Goal: Task Accomplishment & Management: Use online tool/utility

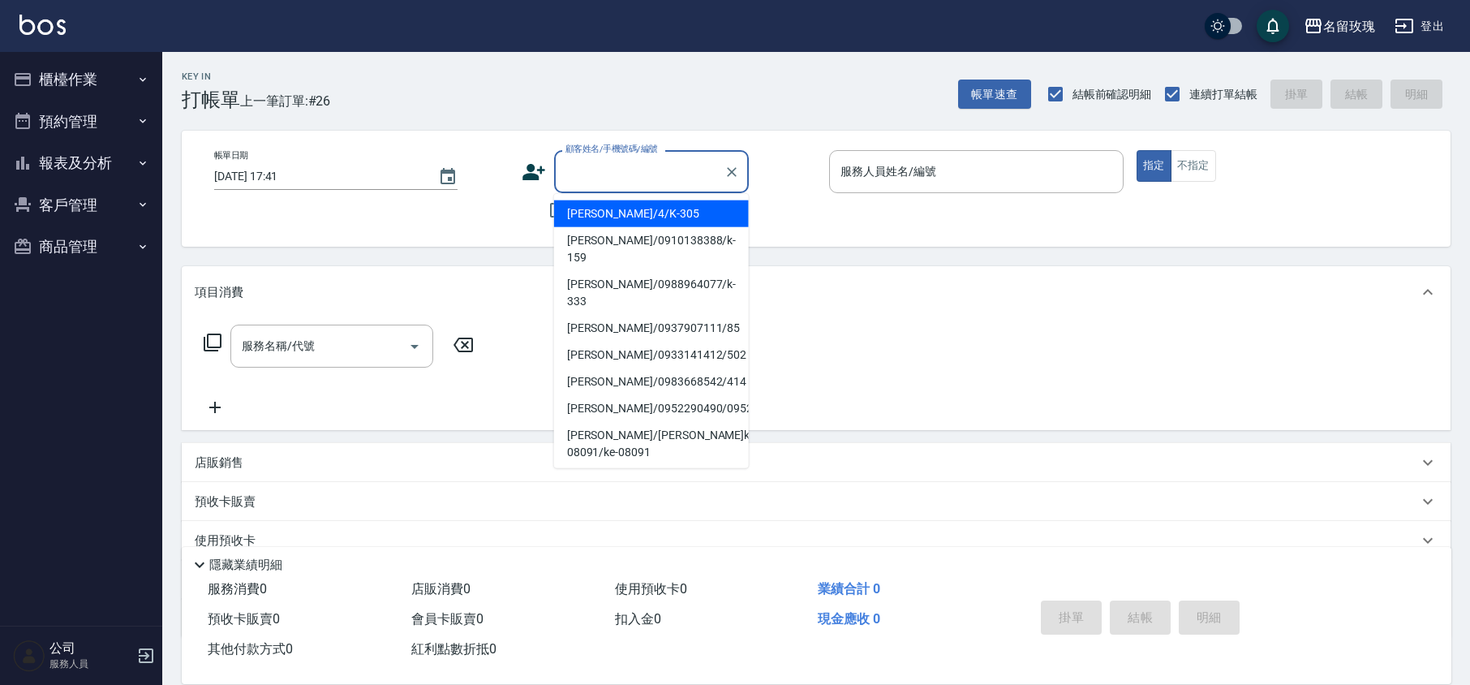
click at [610, 170] on input "顧客姓名/手機號碼/編號" at bounding box center [639, 171] width 156 height 28
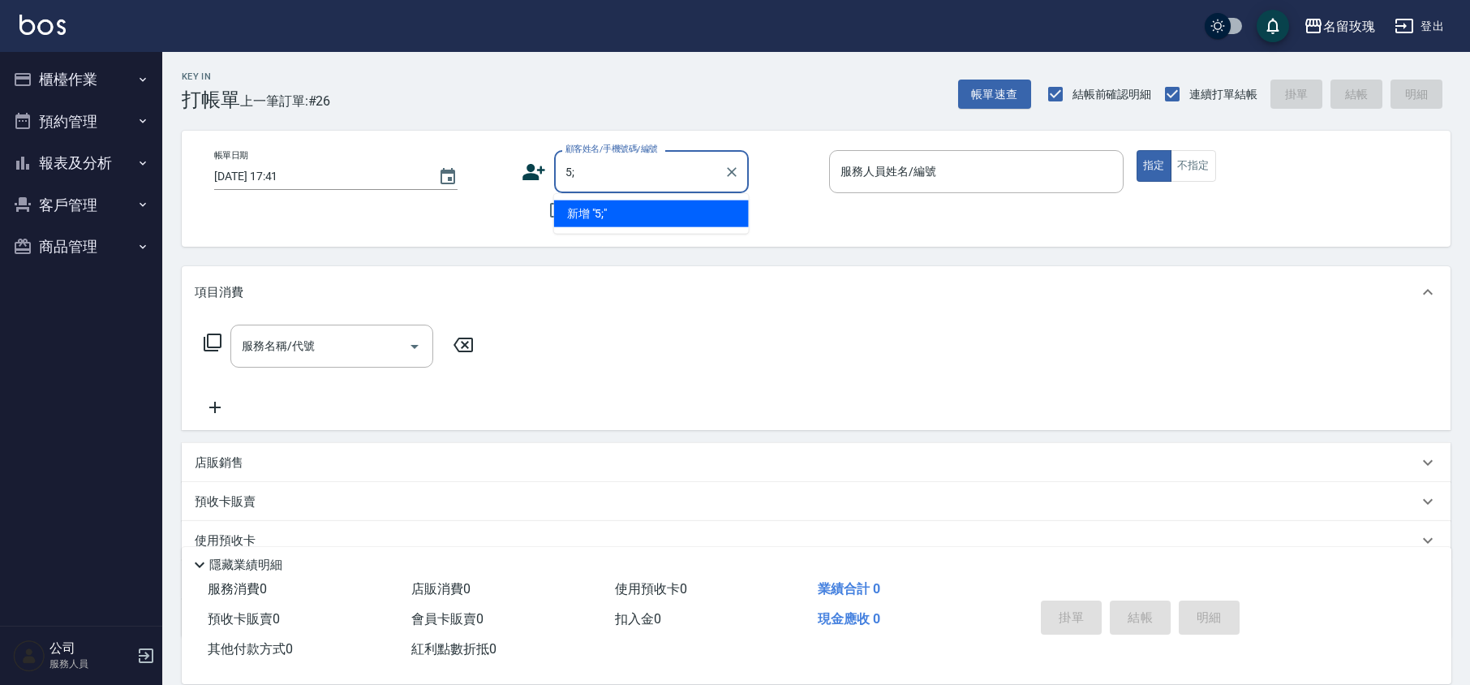
type input "5"
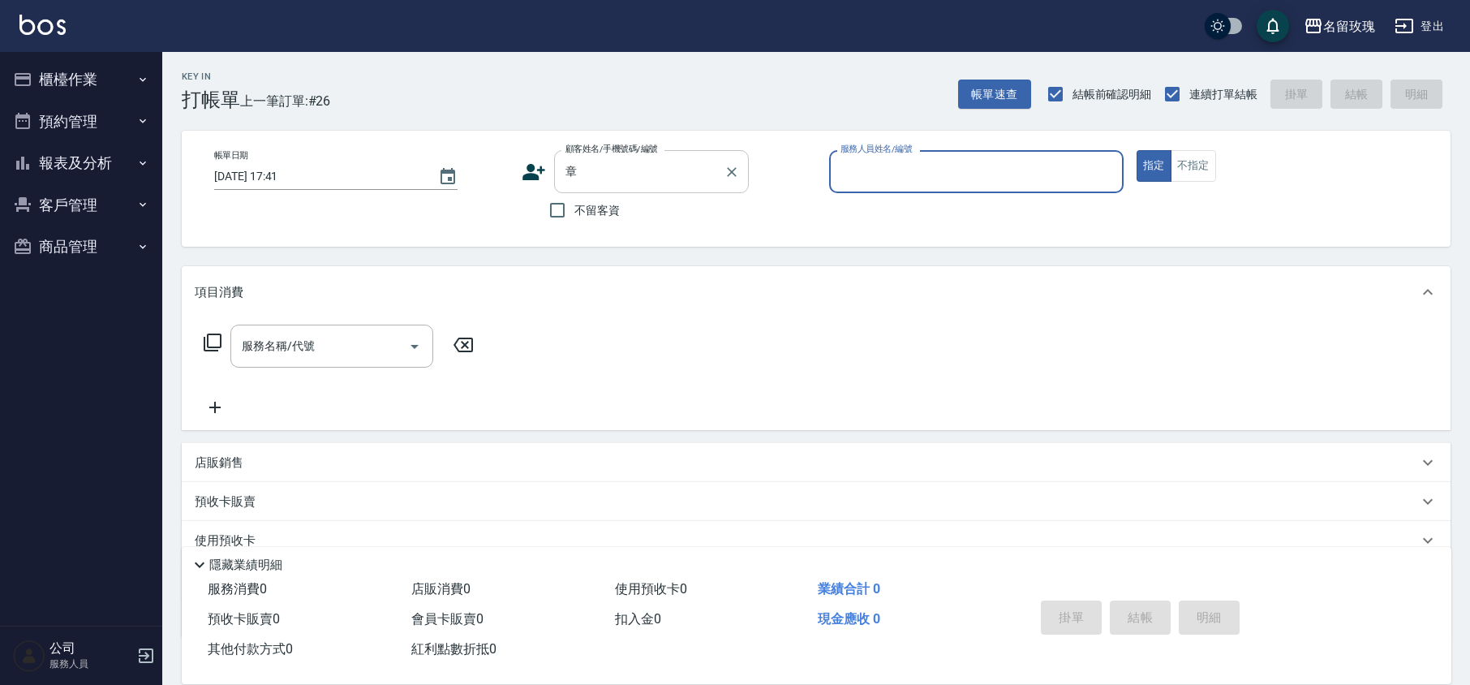
click at [626, 169] on input "章" at bounding box center [639, 171] width 156 height 28
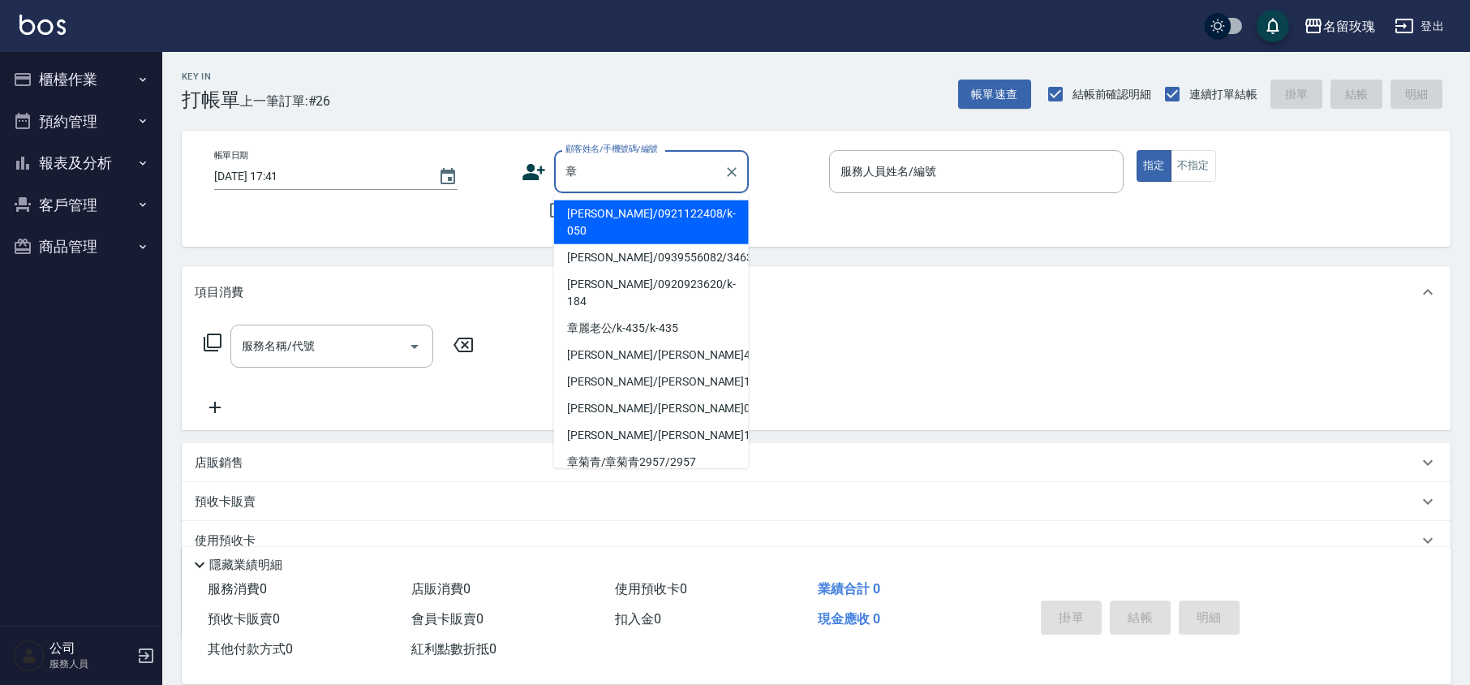
click at [609, 213] on li "[PERSON_NAME]/0921122408/k-050" at bounding box center [651, 222] width 195 height 44
type input "[PERSON_NAME]/0921122408/k-050"
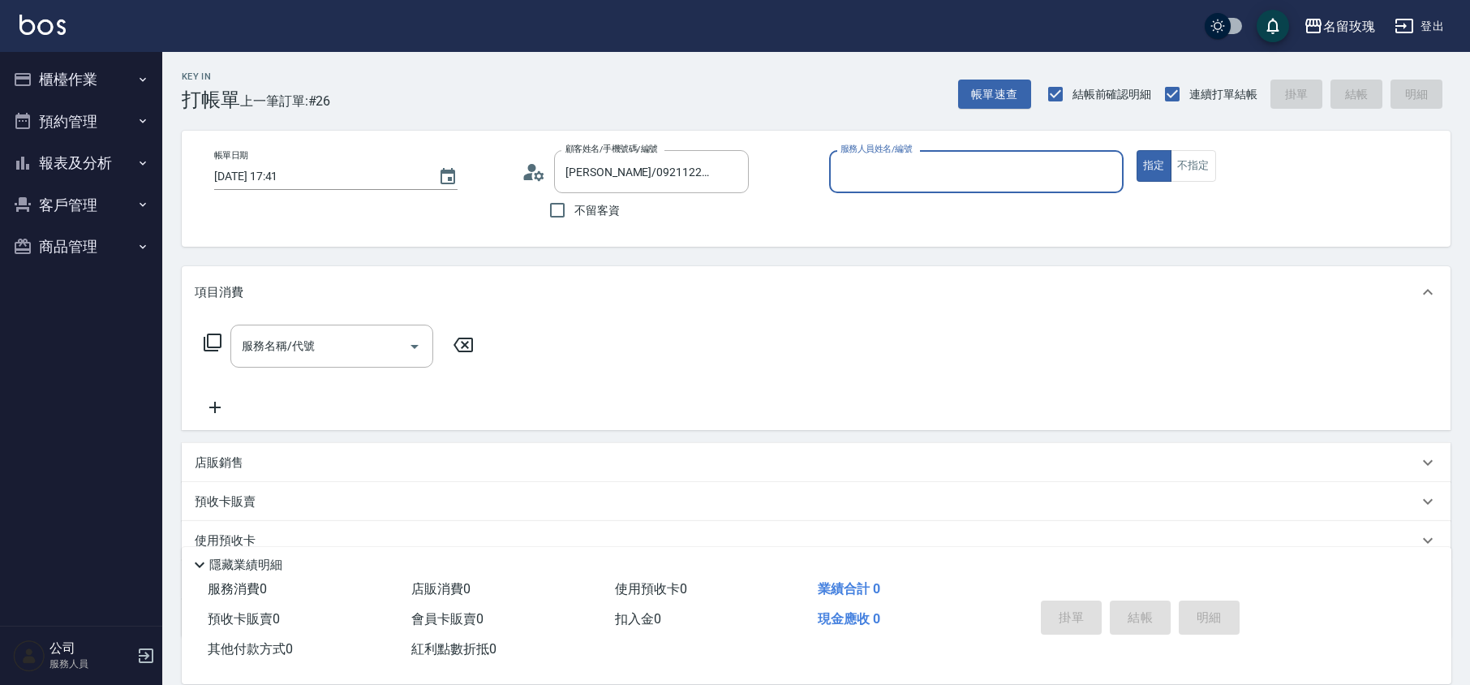
type input "[PERSON_NAME]-5"
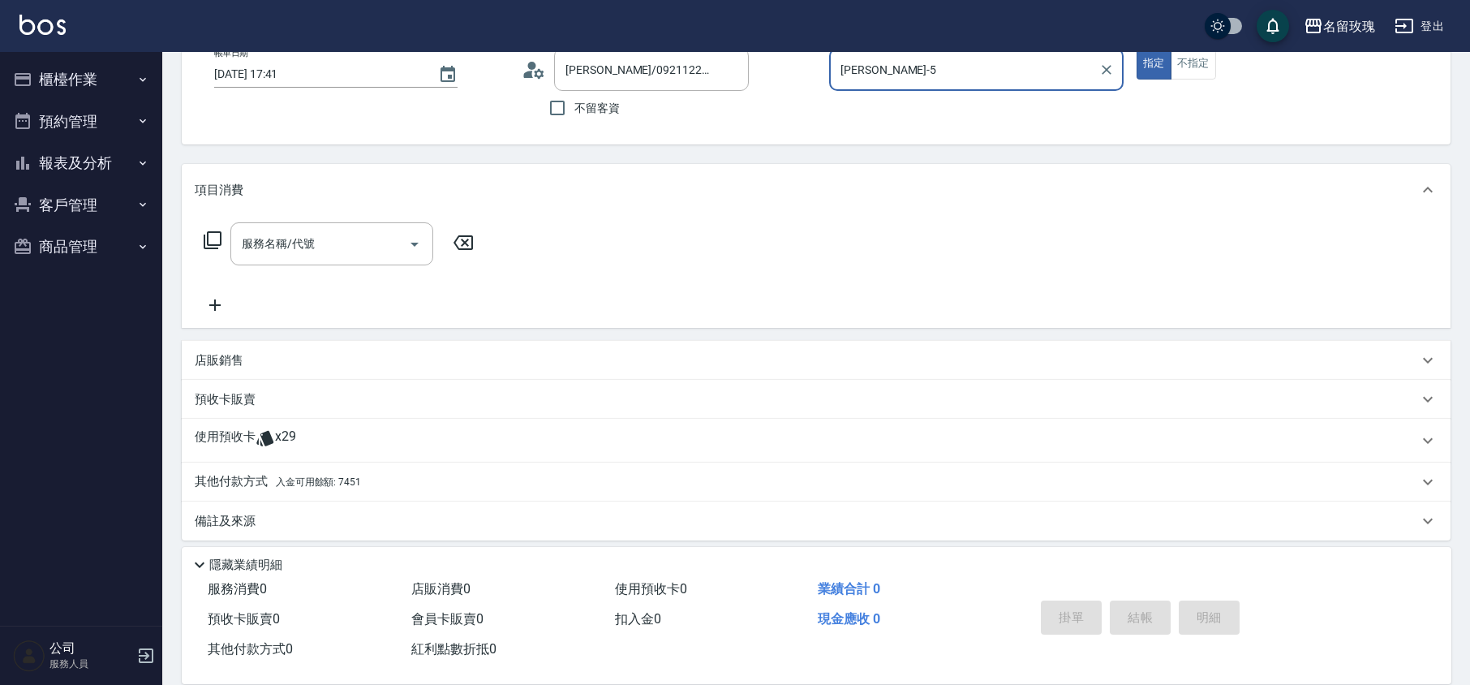
scroll to position [110, 0]
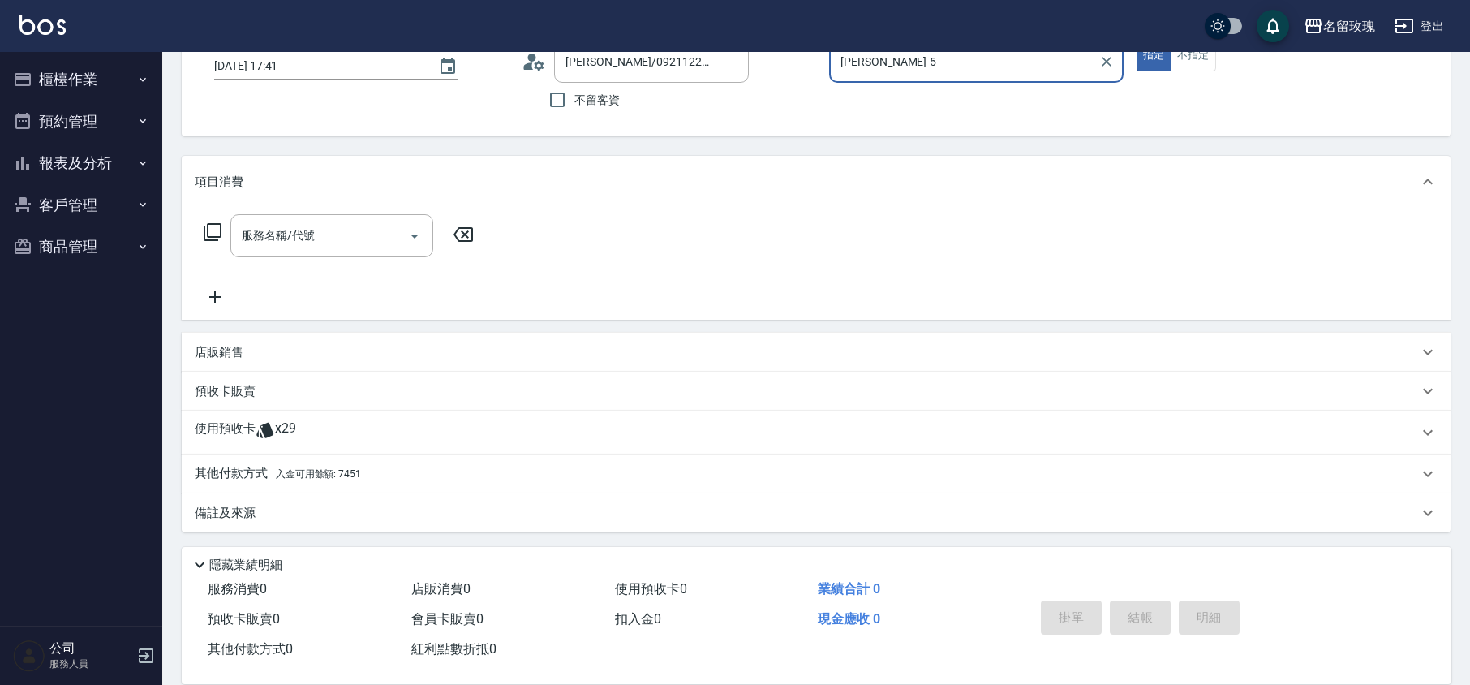
click at [290, 430] on span "x29" at bounding box center [285, 432] width 21 height 24
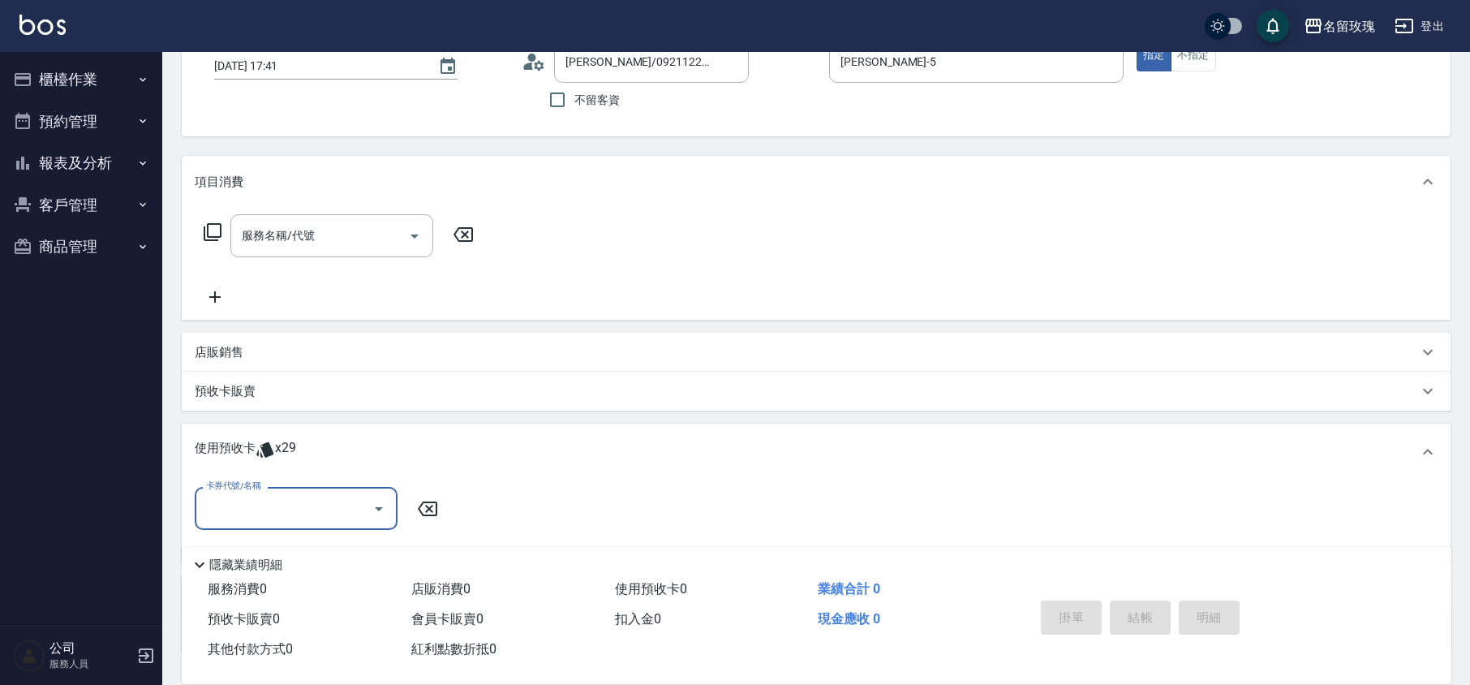
scroll to position [0, 0]
click at [380, 497] on button "Open" at bounding box center [379, 509] width 26 height 26
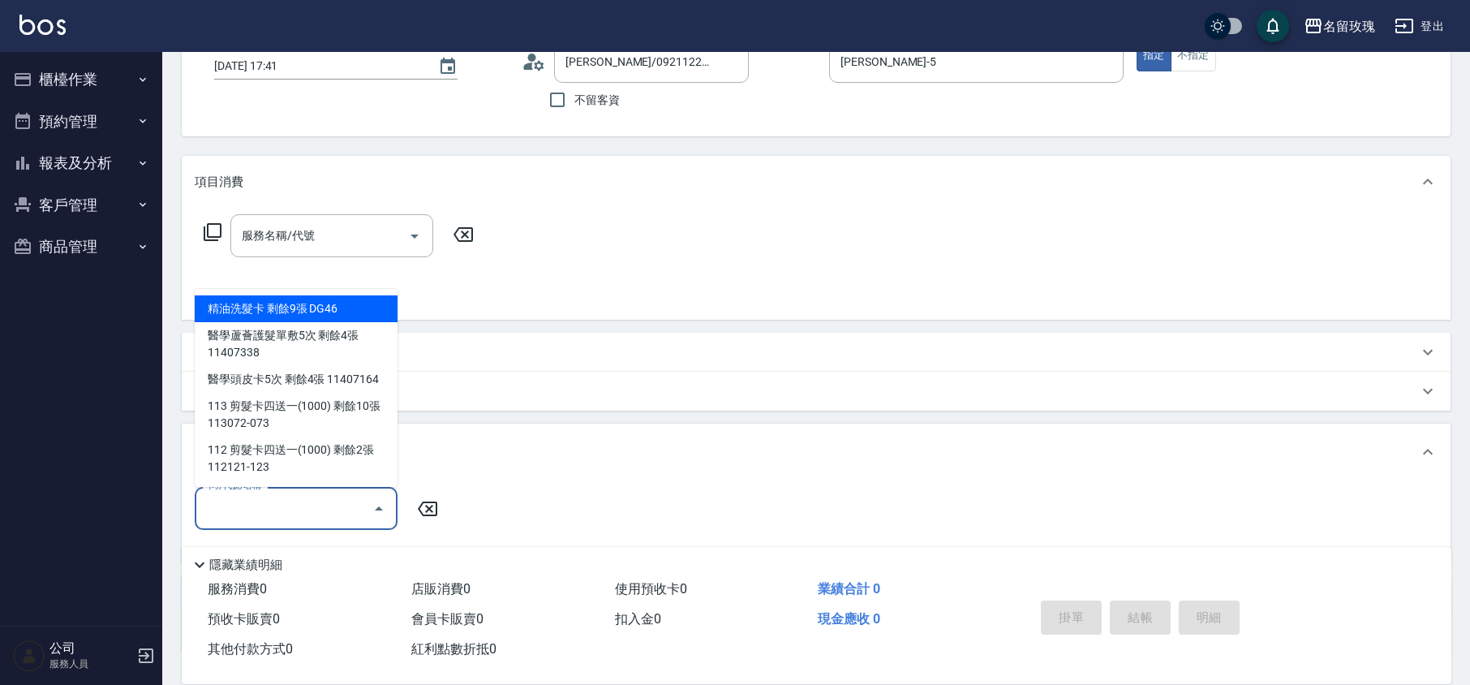
click at [315, 303] on div "精油洗髮卡 剩餘9張 DG46" at bounding box center [296, 308] width 203 height 27
type input "精油洗髮卡 DG46"
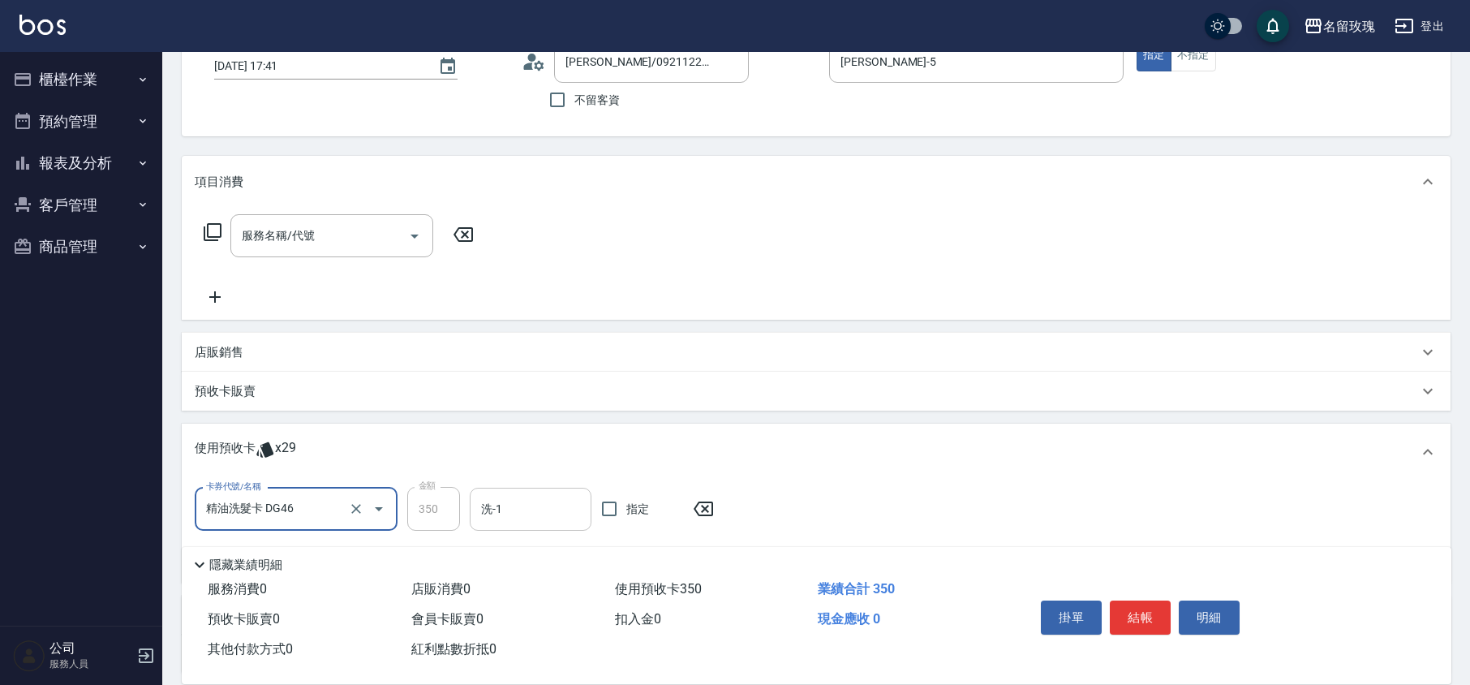
click at [505, 500] on input "洗-1" at bounding box center [530, 509] width 107 height 28
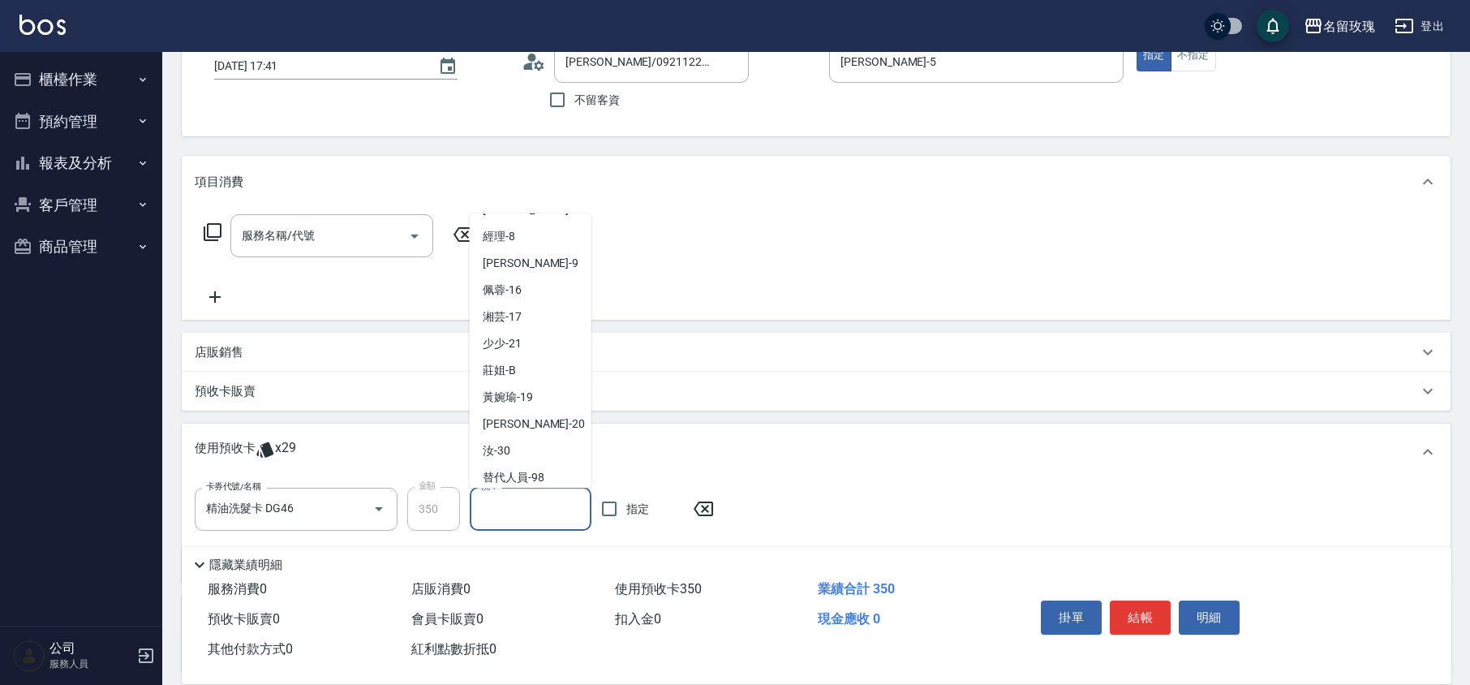
scroll to position [302, 0]
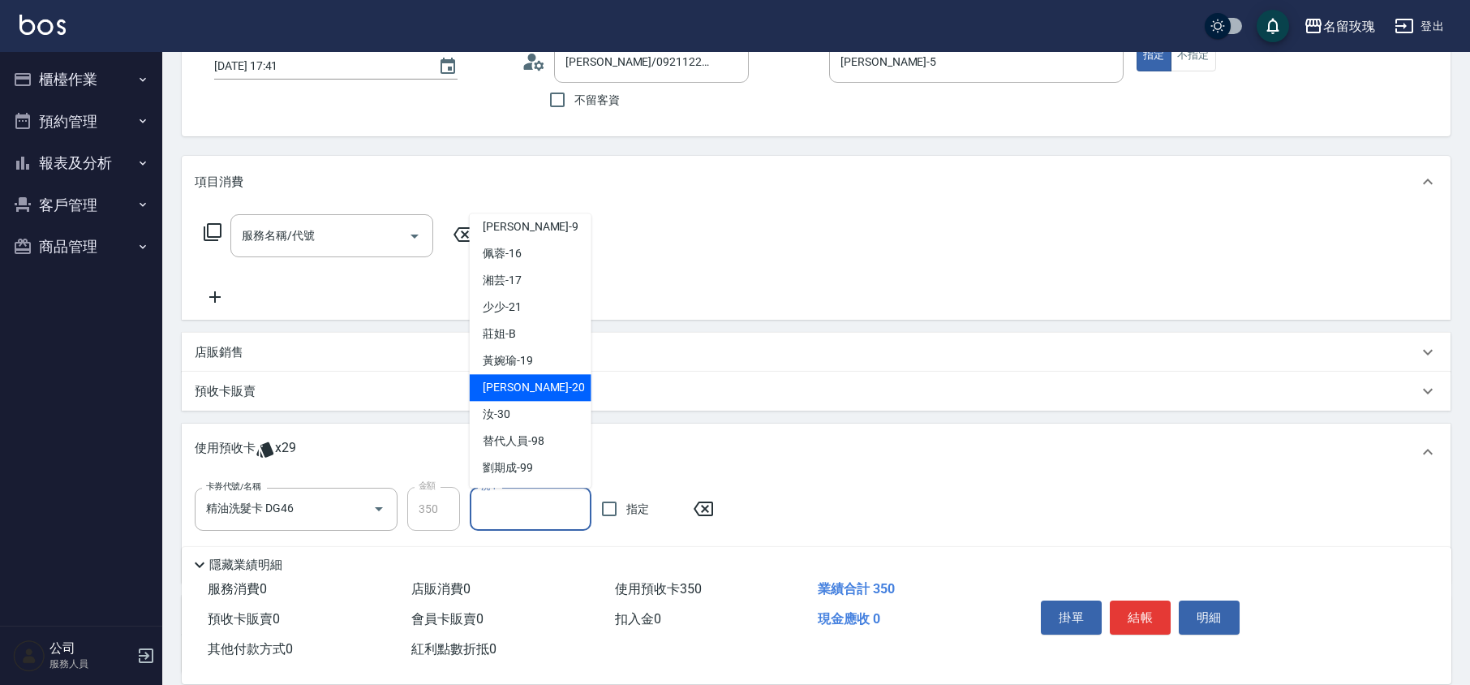
click at [513, 410] on div "汝 -30" at bounding box center [531, 415] width 122 height 27
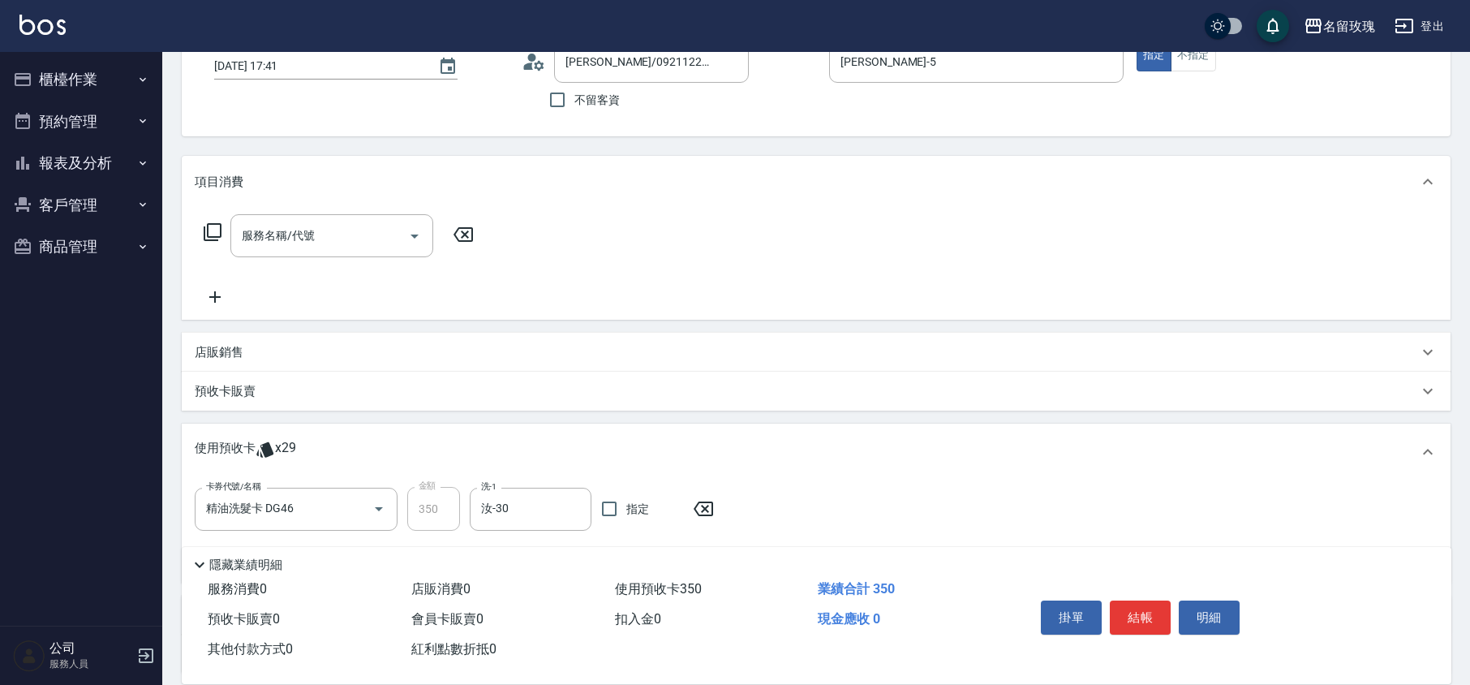
type input "汝-30"
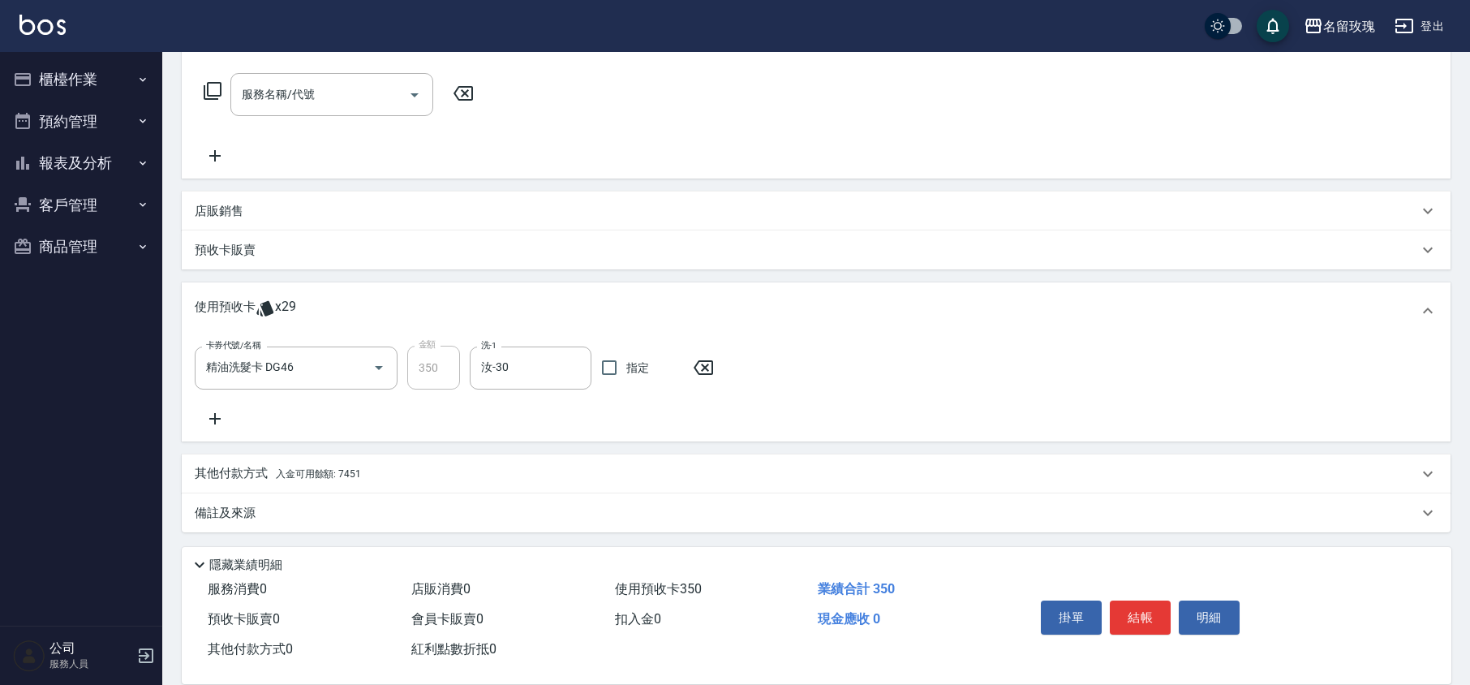
click at [214, 410] on icon at bounding box center [215, 418] width 41 height 19
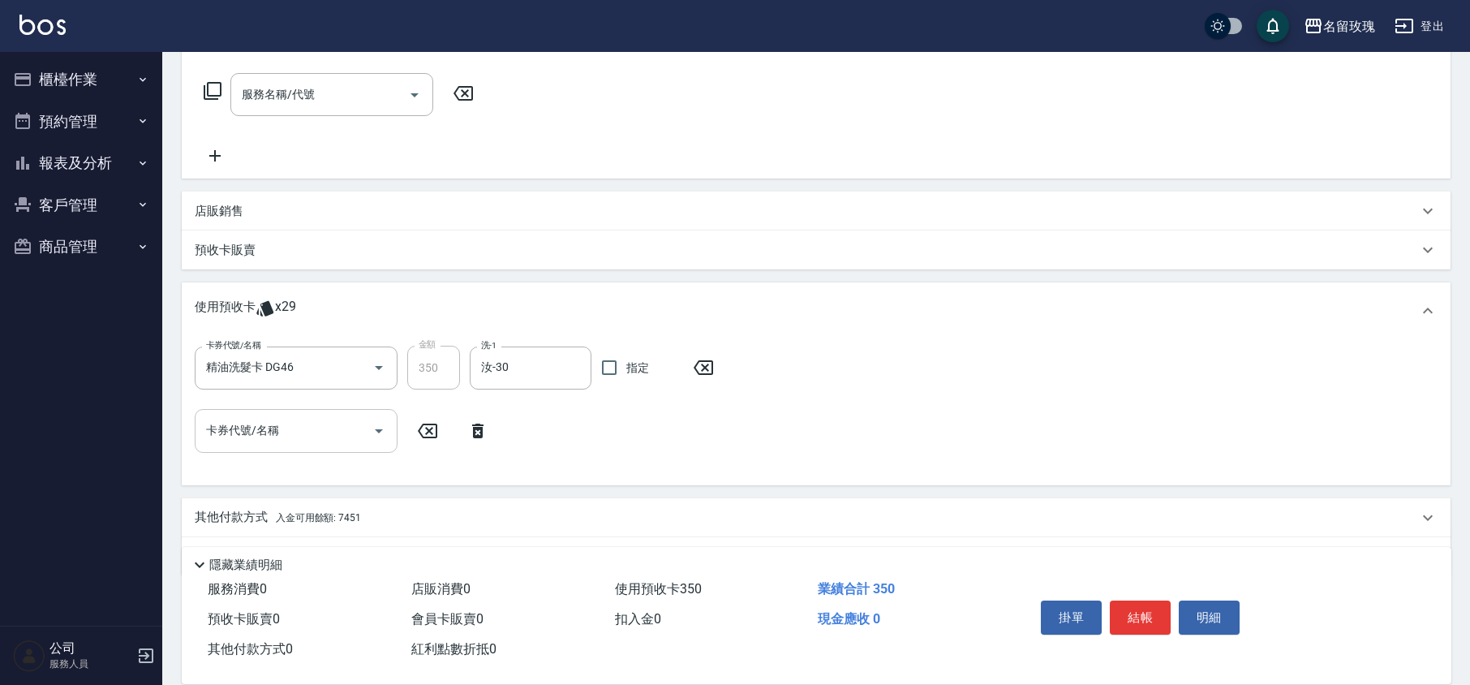
click at [368, 432] on button "Open" at bounding box center [379, 431] width 26 height 26
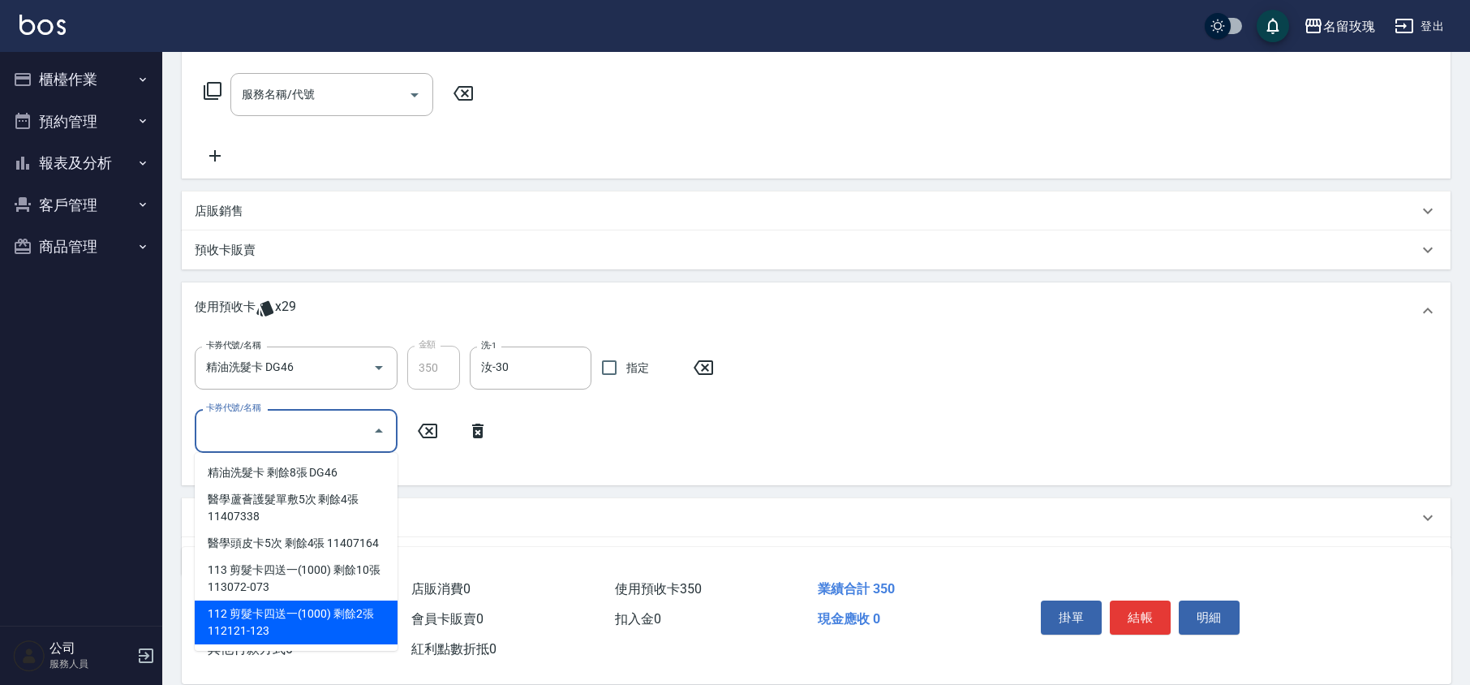
click at [383, 621] on div "112 剪髮卡四送一(1000) 剩餘2張 112121-123" at bounding box center [296, 622] width 203 height 44
type input "112 剪髮卡四送一[PHONE_NUMBER]"
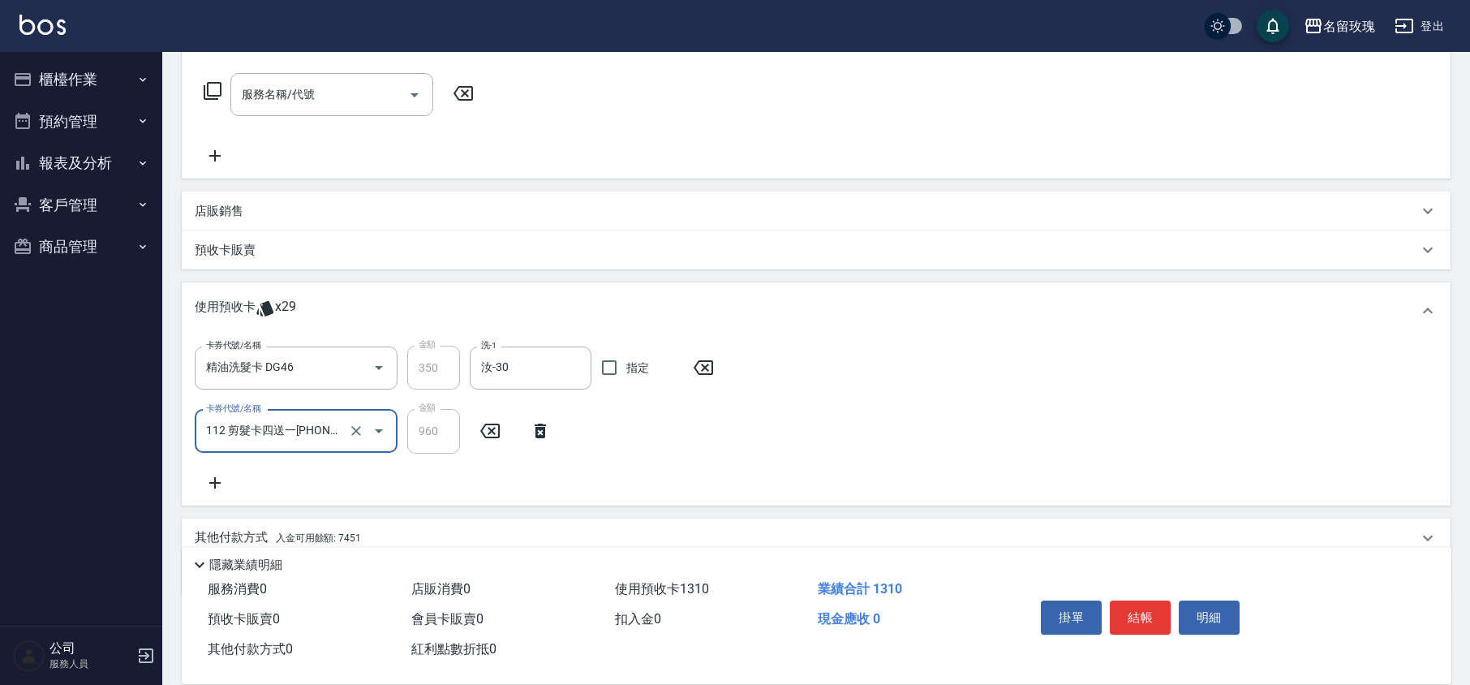
click at [475, 475] on div "卡券代號/名稱 精油洗髮卡 DG46 卡券代號/名稱 金額 350 金額 洗-1 汝-30 洗-1 指定 卡券代號/名稱 112 剪髮卡四送一[PHONE_N…" at bounding box center [816, 419] width 1243 height 146
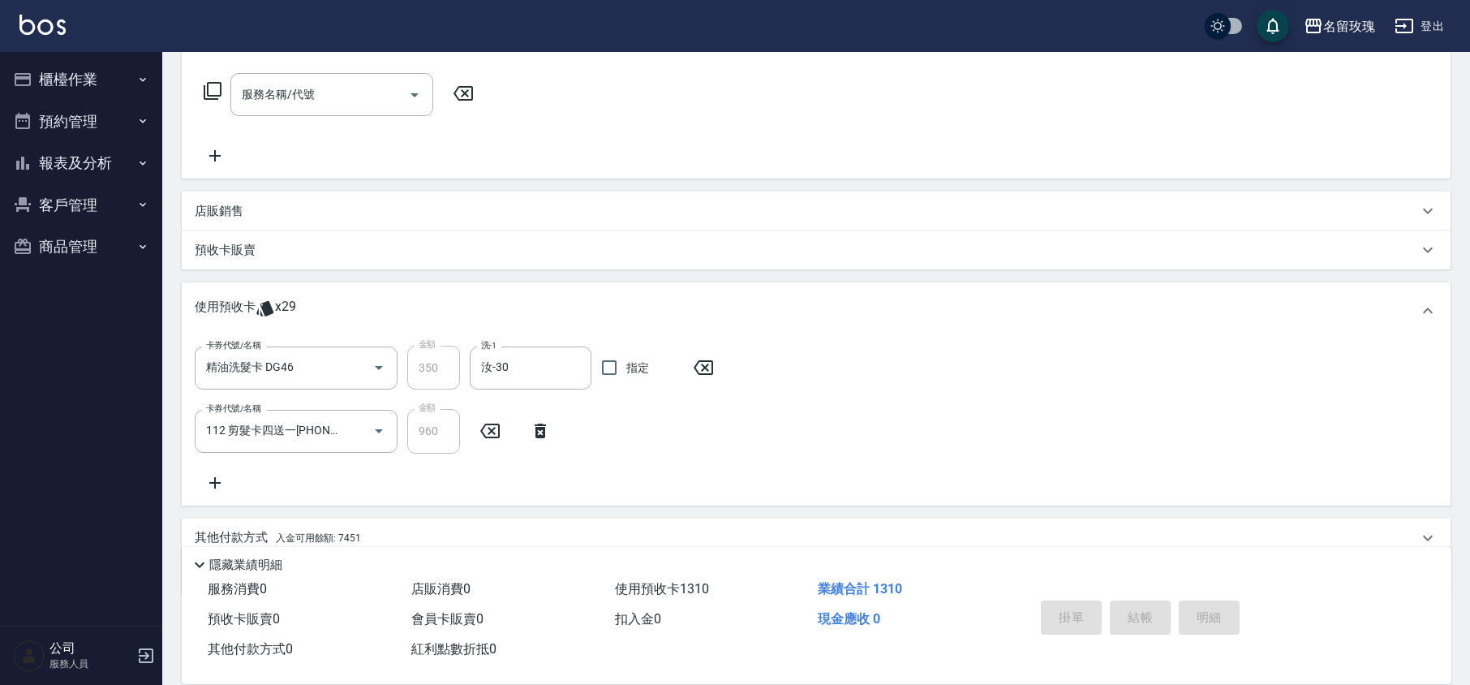
type input "[DATE] 18:31"
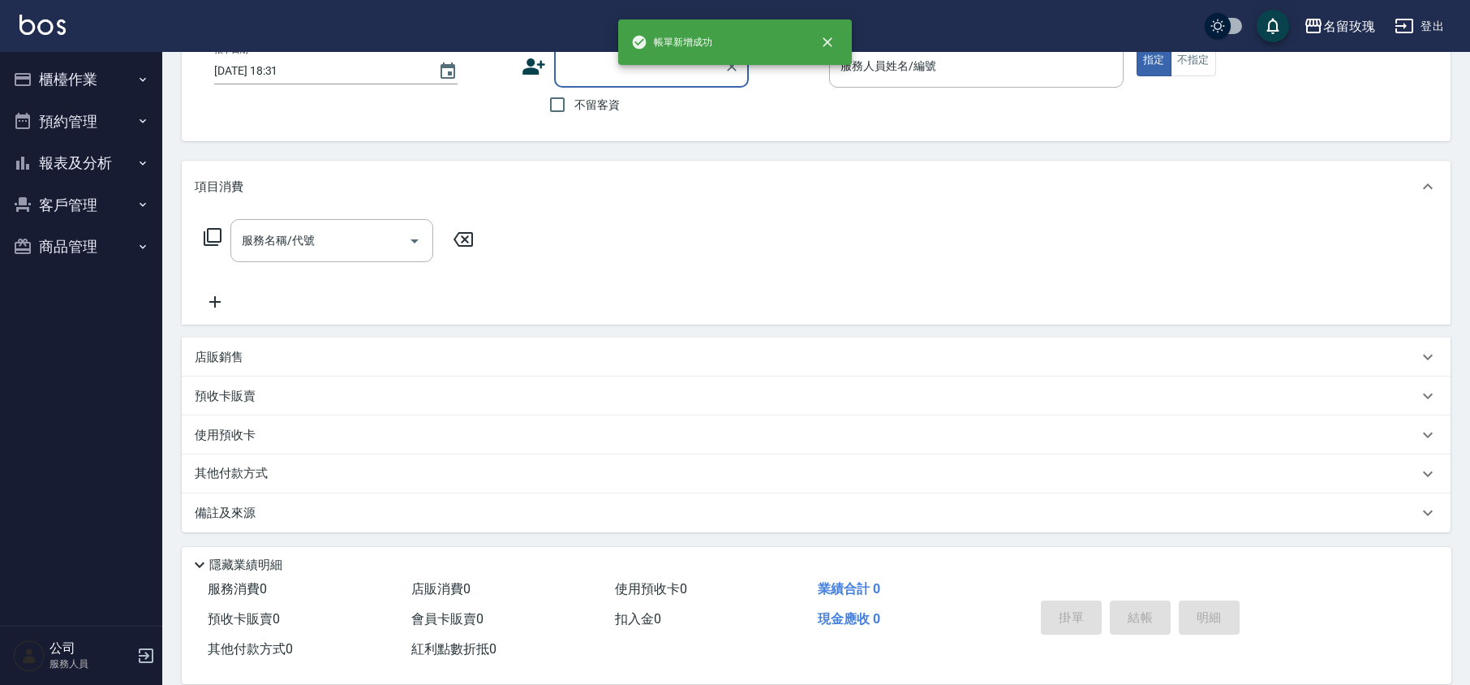
scroll to position [0, 0]
